Goal: Task Accomplishment & Management: Manage account settings

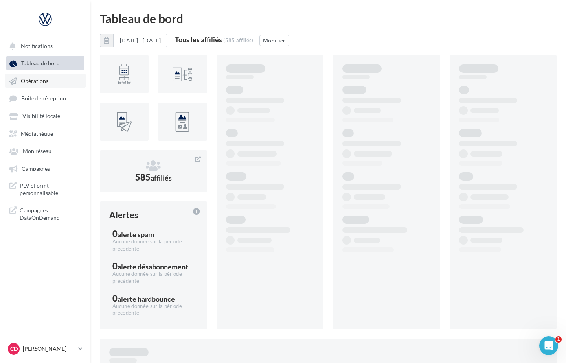
click at [33, 83] on span "Opérations" at bounding box center [35, 80] width 28 height 7
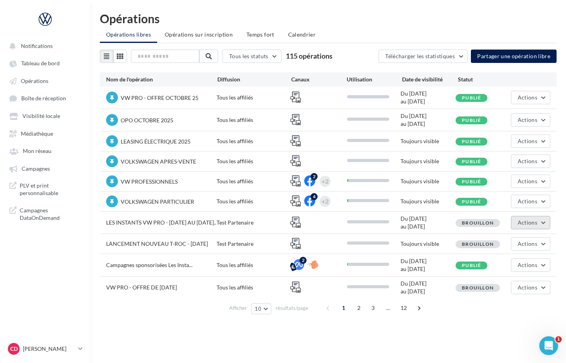
click at [542, 223] on button "Actions" at bounding box center [530, 222] width 39 height 13
click at [510, 243] on button "Editer" at bounding box center [511, 241] width 79 height 20
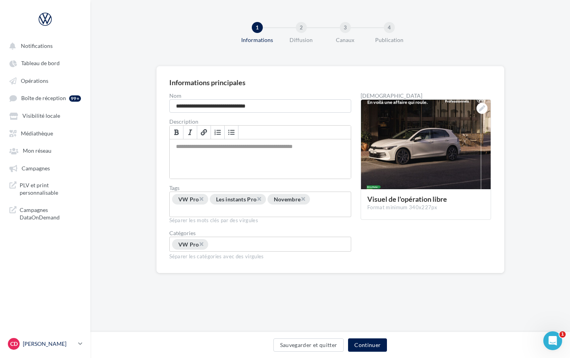
click at [73, 346] on p "[PERSON_NAME]" at bounding box center [49, 344] width 52 height 8
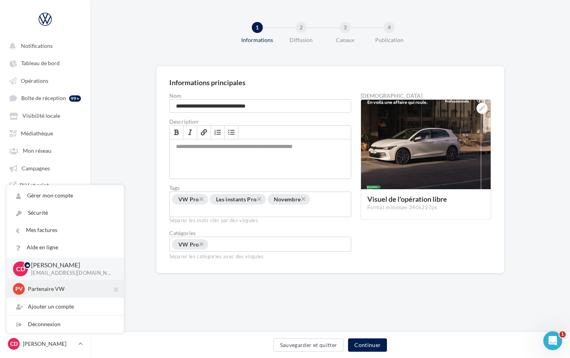
click at [59, 293] on p "Partenaire VW" at bounding box center [71, 289] width 86 height 8
